Goal: Task Accomplishment & Management: Use online tool/utility

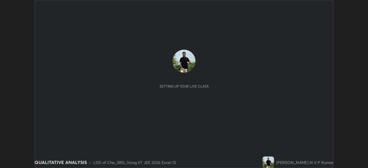
scroll to position [168, 368]
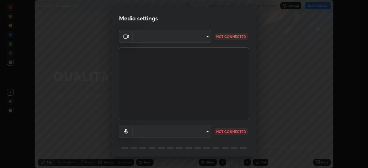
type input "4fdf81076a601c9f7b889e8f549ef0418a998f6cca3d813ed913ca18274bc6a1"
type input "communications"
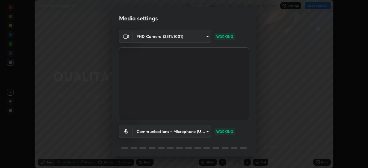
scroll to position [20, 0]
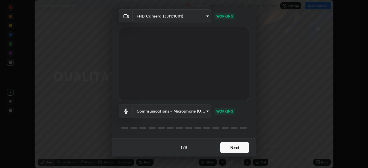
click at [239, 150] on button "Next" at bounding box center [234, 148] width 29 height 12
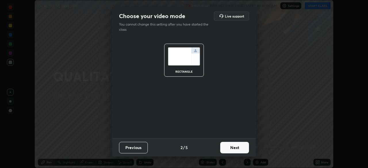
scroll to position [0, 0]
click at [240, 149] on button "Next" at bounding box center [234, 148] width 29 height 12
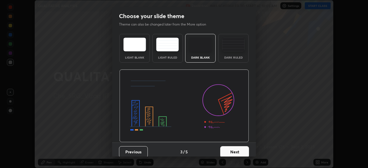
click at [240, 149] on button "Next" at bounding box center [234, 152] width 29 height 12
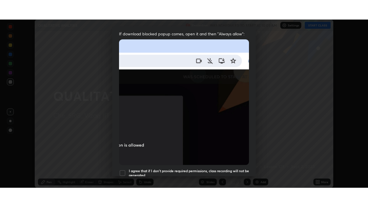
scroll to position [138, 0]
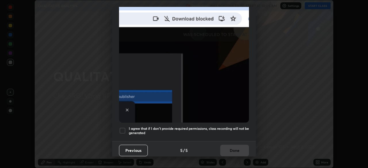
click at [235, 127] on h5 "I agree that if I don't provide required permissions, class recording will not …" at bounding box center [189, 131] width 120 height 9
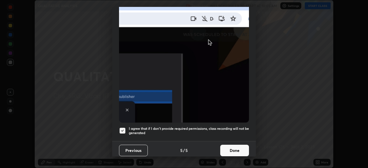
click at [238, 151] on button "Done" at bounding box center [234, 151] width 29 height 12
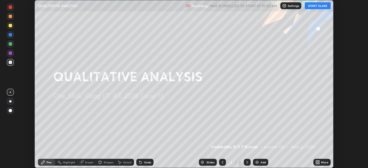
click at [321, 7] on button "START CLASS" at bounding box center [318, 5] width 26 height 7
click at [319, 162] on icon at bounding box center [318, 161] width 1 height 1
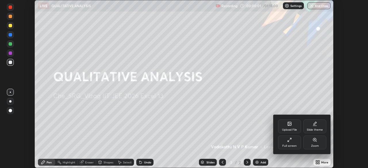
click at [292, 141] on icon at bounding box center [290, 140] width 5 height 5
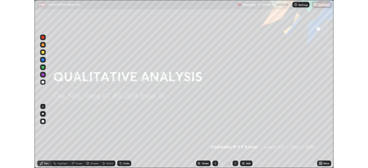
scroll to position [207, 368]
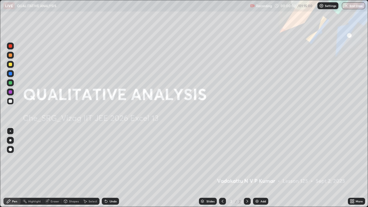
click at [352, 168] on icon at bounding box center [352, 201] width 5 height 5
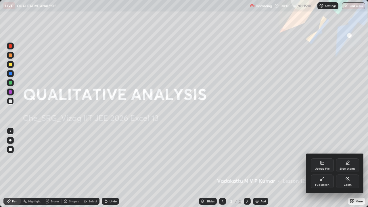
click at [321, 168] on icon at bounding box center [322, 179] width 5 height 5
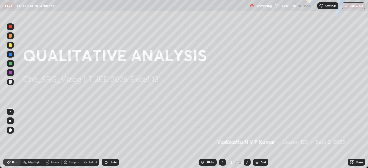
scroll to position [28613, 28413]
